Goal: Check status: Check status

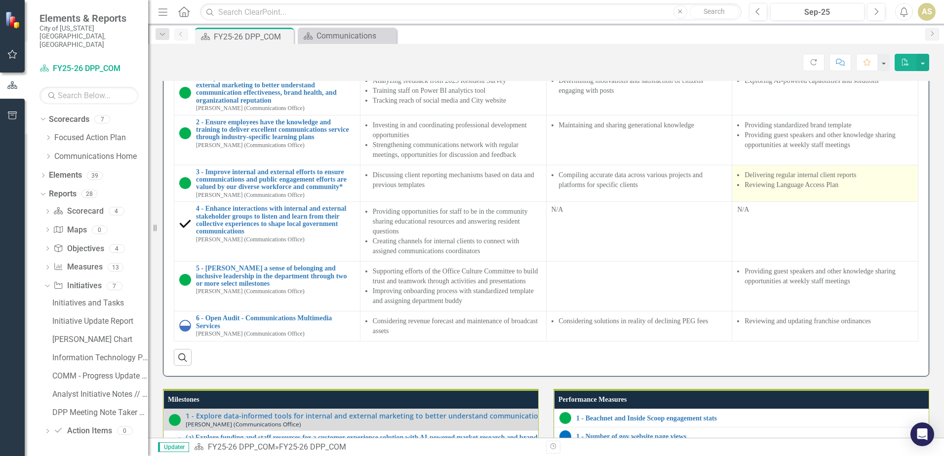
scroll to position [873, 0]
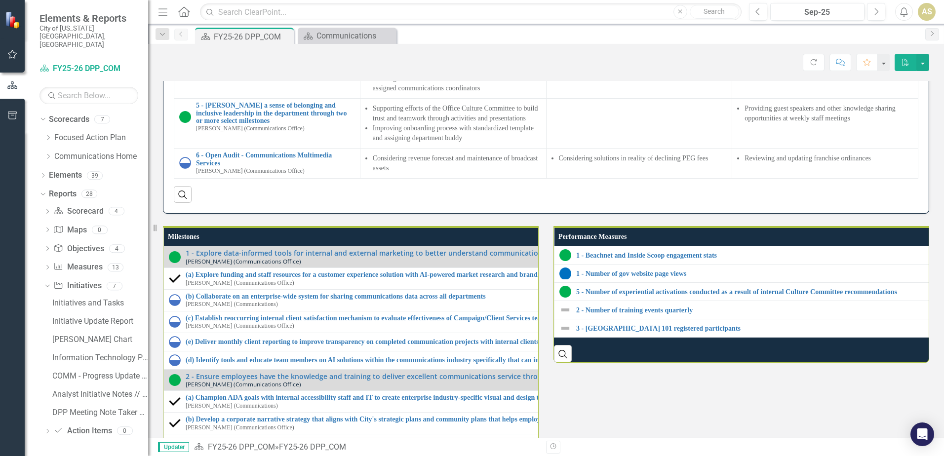
click at [570, 68] on div "Score: N/A Sep-25 Completed Refresh Comment Favorite PDF" at bounding box center [546, 62] width 767 height 17
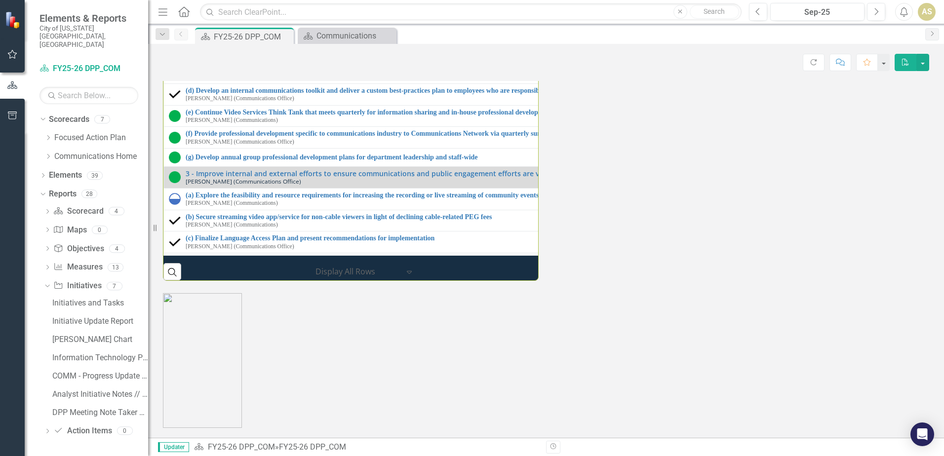
scroll to position [0, 0]
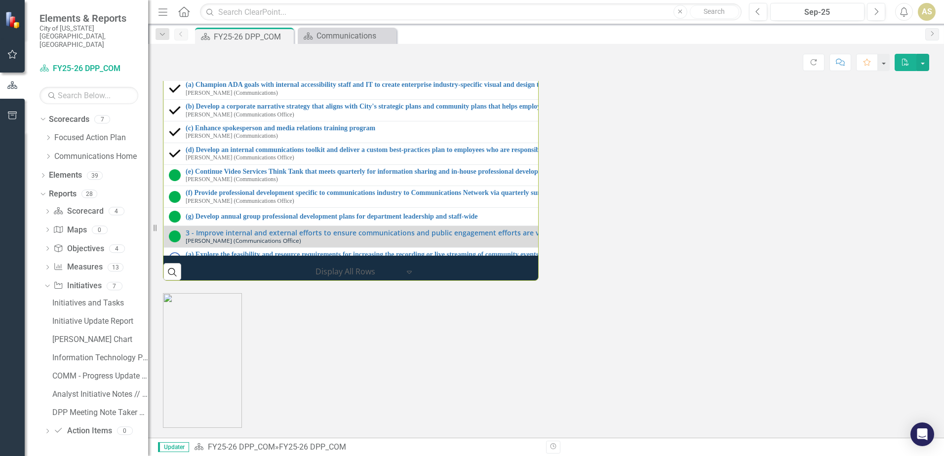
click at [912, 281] on div "Milestones 1 - Explore data-informed tools for internal and external marketing …" at bounding box center [546, 91] width 781 height 380
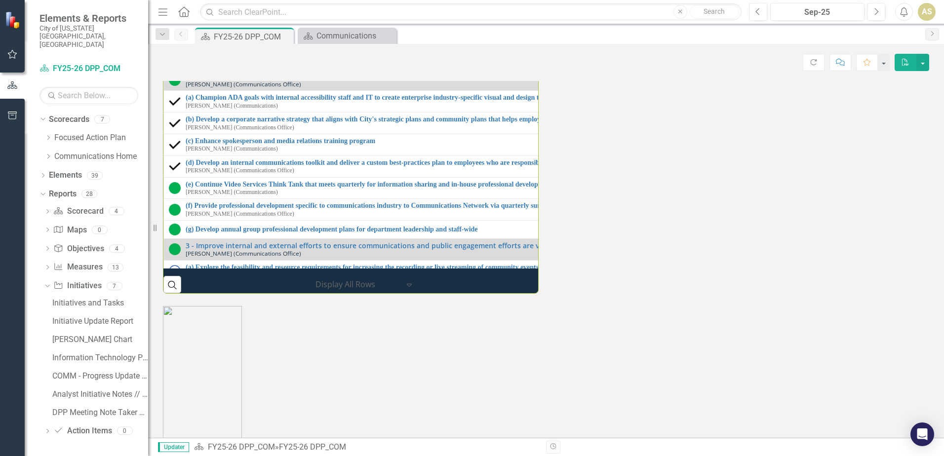
scroll to position [1087, 0]
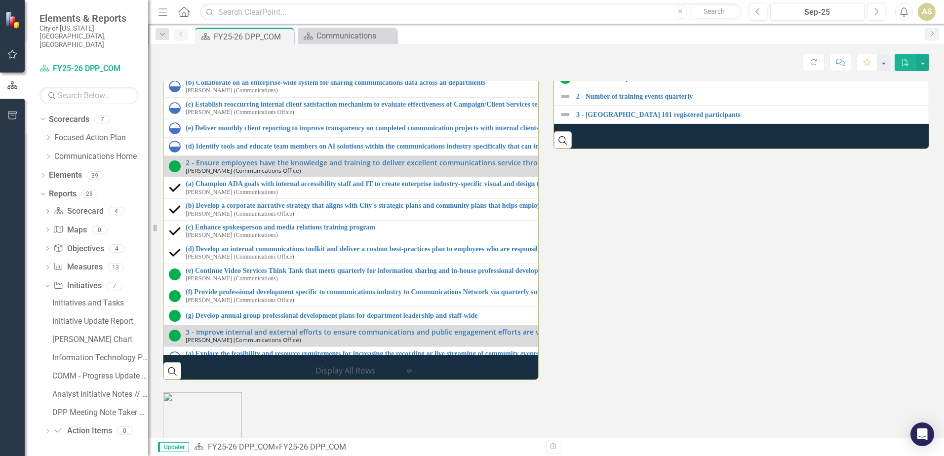
click at [601, 380] on div "Milestones 1 - Explore data-informed tools for internal and external marketing …" at bounding box center [546, 190] width 781 height 380
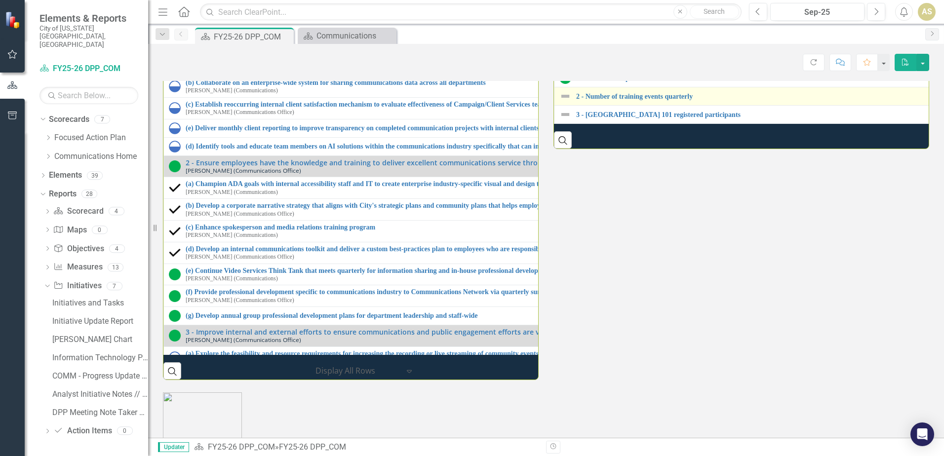
click at [562, 102] on img at bounding box center [566, 96] width 12 height 12
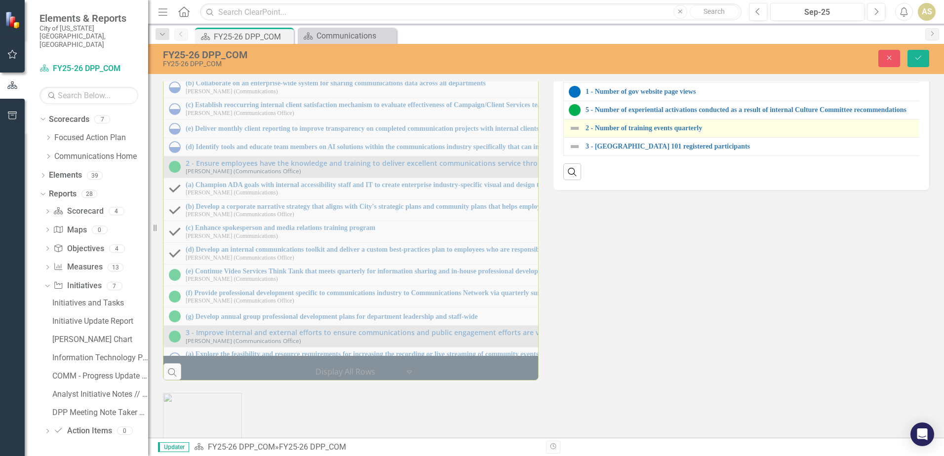
click at [572, 134] on img at bounding box center [575, 128] width 12 height 12
click at [571, 134] on img at bounding box center [575, 128] width 12 height 12
click at [570, 134] on img at bounding box center [575, 128] width 12 height 12
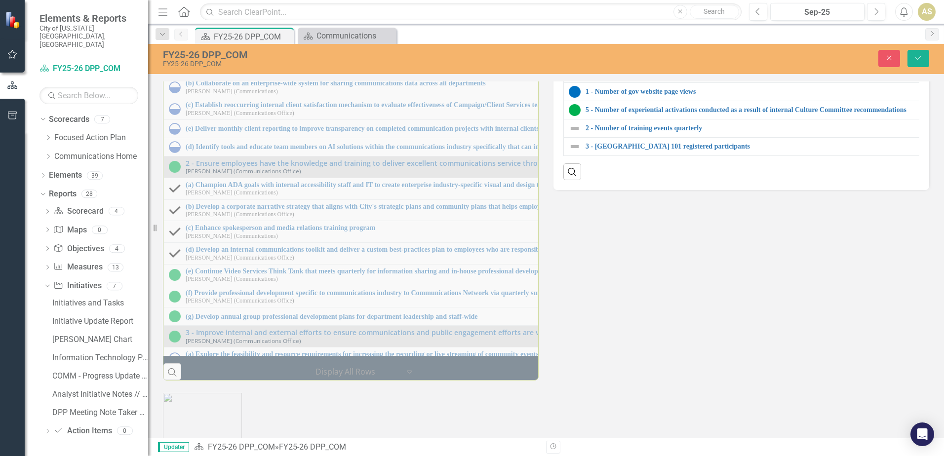
drag, startPoint x: 829, startPoint y: 417, endPoint x: 925, endPoint y: 384, distance: 100.9
click at [829, 381] on div "Milestones 1 - Explore data-informed tools for internal and external marketing …" at bounding box center [546, 191] width 781 height 380
click at [651, 381] on div "Milestones 1 - Explore data-informed tools for internal and external marketing …" at bounding box center [546, 191] width 781 height 380
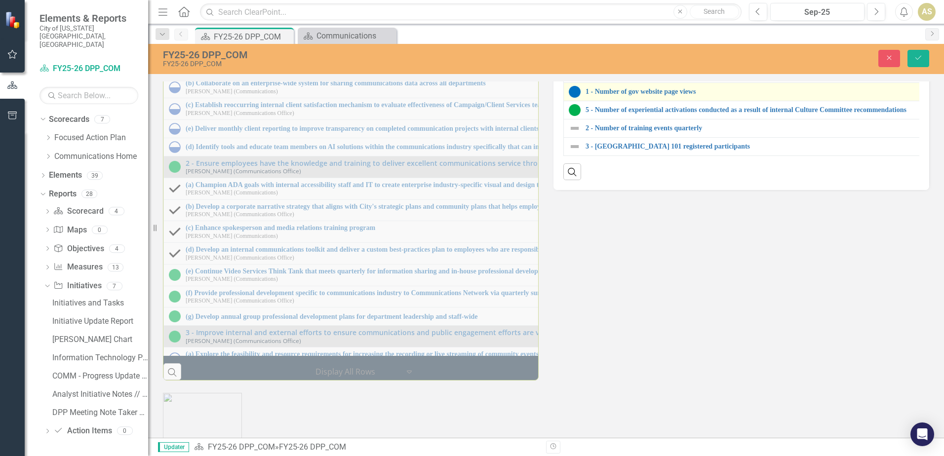
click at [571, 98] on img at bounding box center [575, 92] width 12 height 12
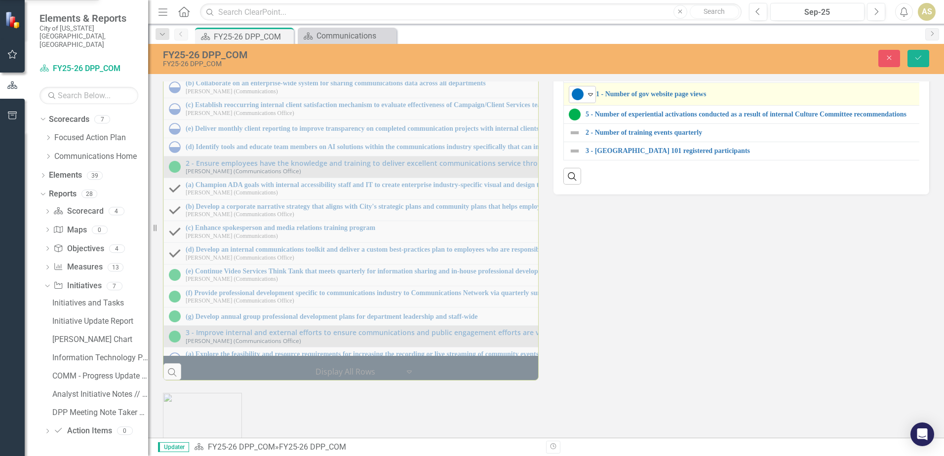
click at [586, 98] on icon "Expand" at bounding box center [591, 94] width 10 height 8
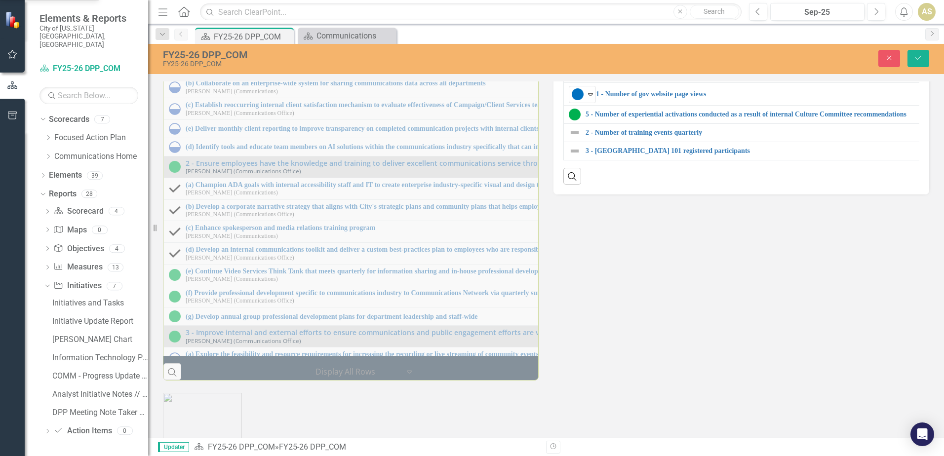
drag, startPoint x: 750, startPoint y: 424, endPoint x: 756, endPoint y: 420, distance: 7.1
click at [750, 381] on div "Milestones 1 - Explore data-informed tools for internal and external marketing …" at bounding box center [546, 191] width 781 height 380
click at [888, 58] on icon "Close" at bounding box center [889, 57] width 9 height 7
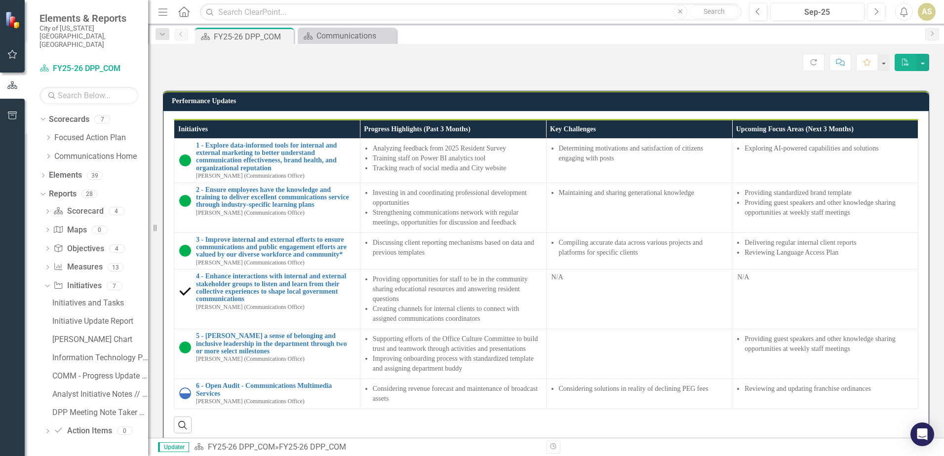
scroll to position [395, 0]
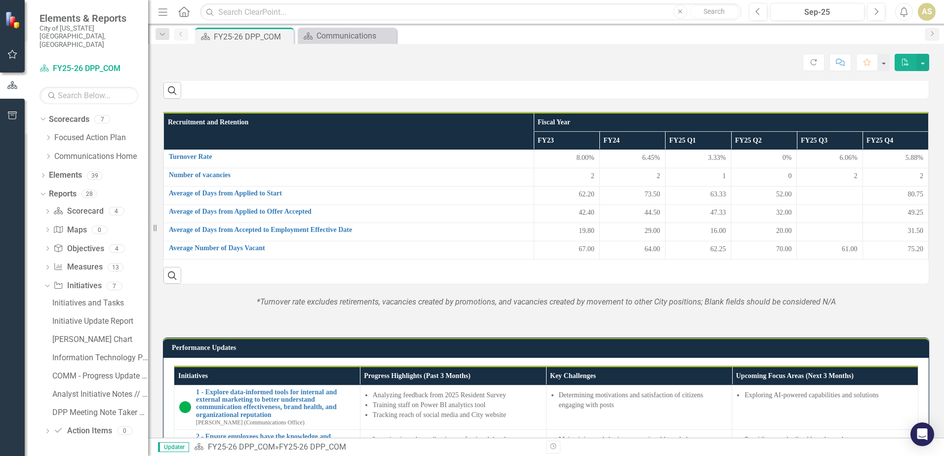
click at [183, 15] on icon "Home" at bounding box center [183, 11] width 13 height 10
